Goal: Check status: Check status

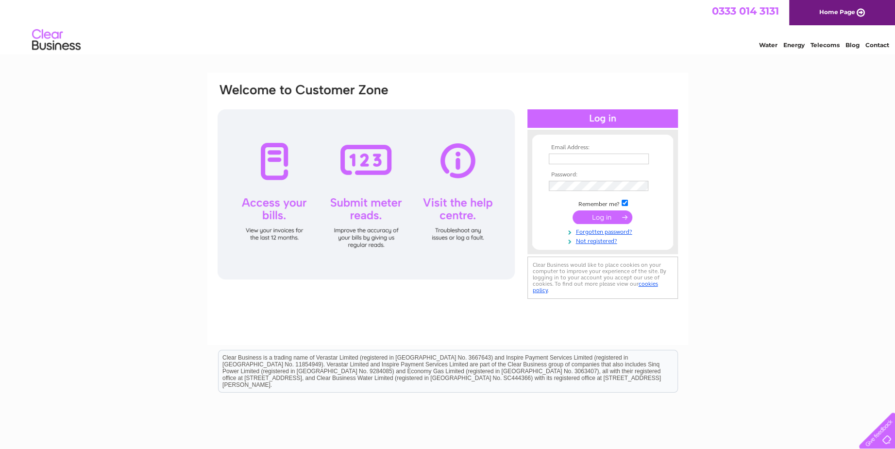
type input "[EMAIL_ADDRESS][DOMAIN_NAME]"
click at [602, 215] on input "submit" at bounding box center [602, 217] width 60 height 14
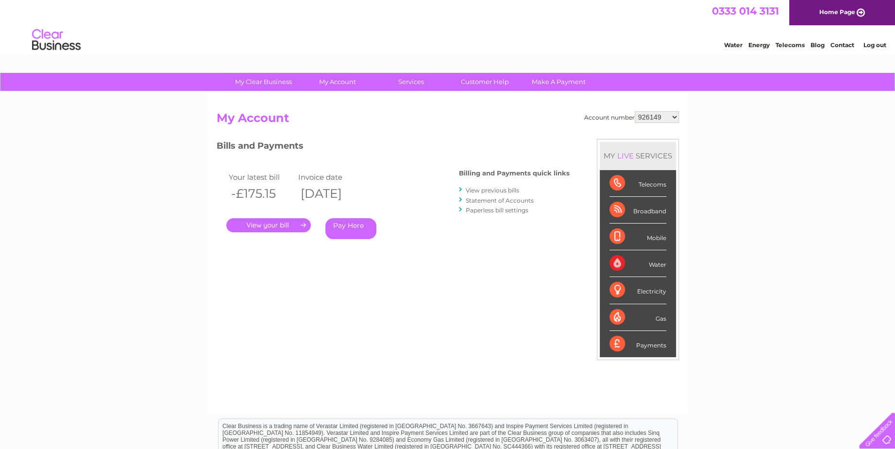
click at [672, 114] on select "926149 30320766" at bounding box center [657, 117] width 44 height 12
select select "30320766"
click at [635, 111] on select "926149 30320766" at bounding box center [657, 117] width 44 height 12
